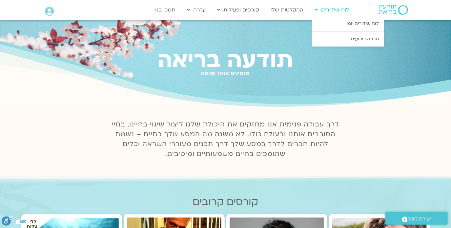
click at [341, 13] on link "לוח שידורים" at bounding box center [332, 10] width 41 height 12
click at [351, 24] on link "לוח שידורים יומי" at bounding box center [348, 23] width 72 height 15
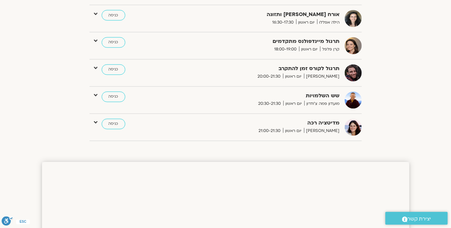
scroll to position [497, 0]
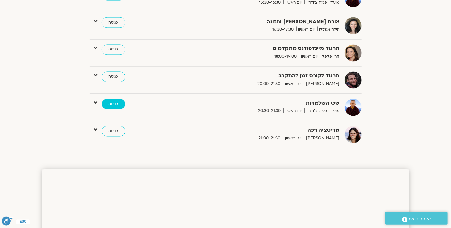
click at [106, 101] on link "כניסה" at bounding box center [114, 104] width 24 height 10
